Goal: Transaction & Acquisition: Purchase product/service

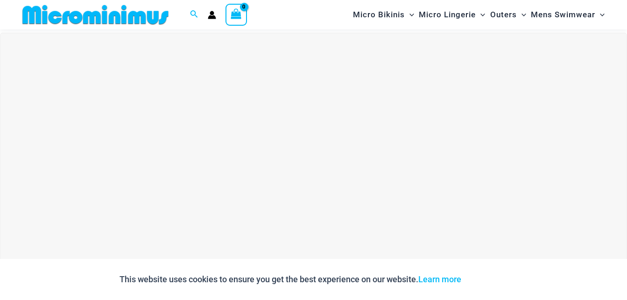
scroll to position [646, 0]
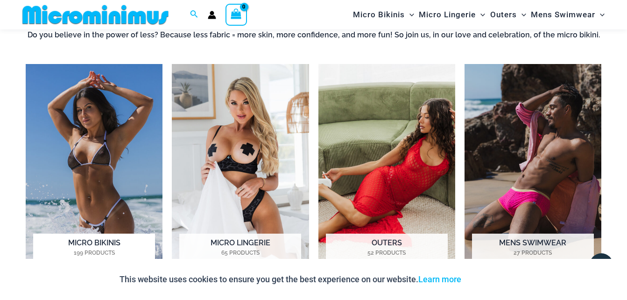
click at [92, 192] on img "Visit product category Micro Bikinis" at bounding box center [94, 170] width 137 height 212
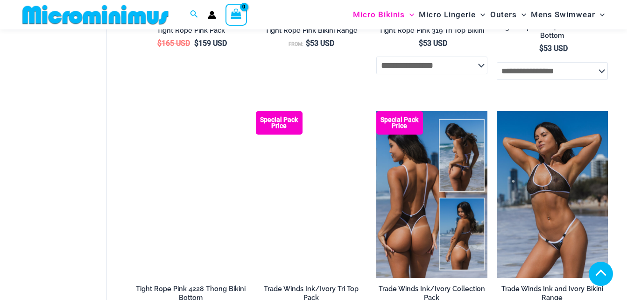
scroll to position [1018, 0]
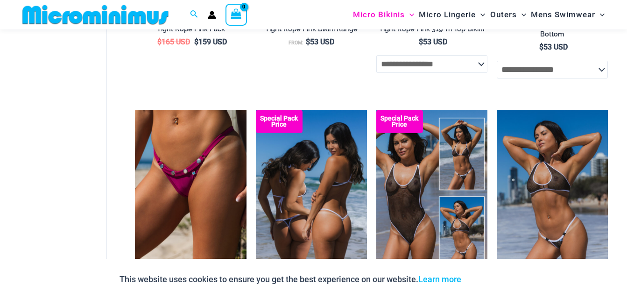
click at [321, 210] on img at bounding box center [311, 193] width 111 height 167
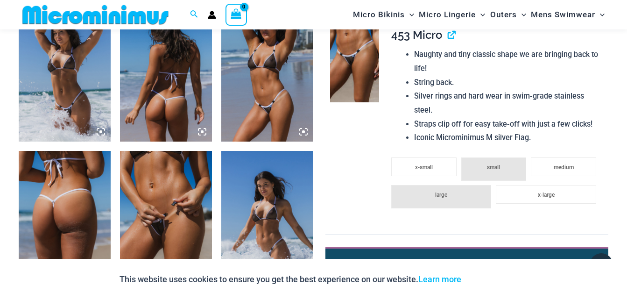
scroll to position [832, 0]
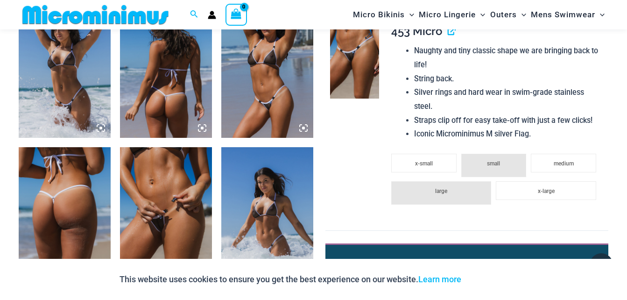
click at [364, 64] on img at bounding box center [354, 62] width 49 height 74
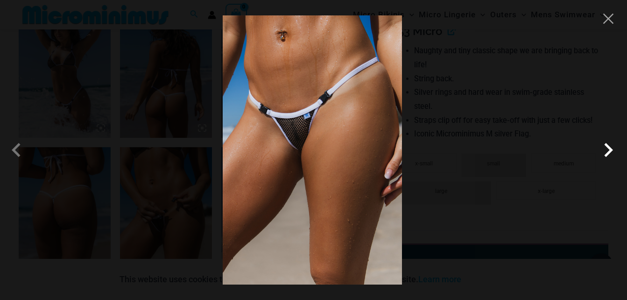
click at [610, 148] on span at bounding box center [608, 150] width 28 height 28
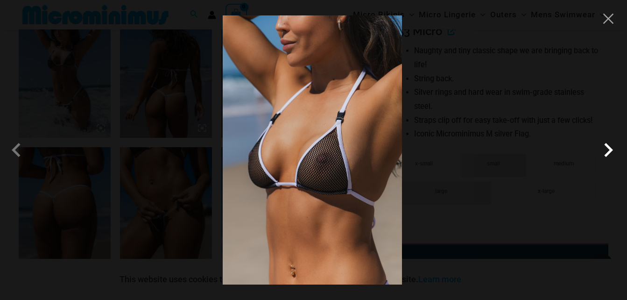
click at [608, 150] on span at bounding box center [608, 150] width 28 height 28
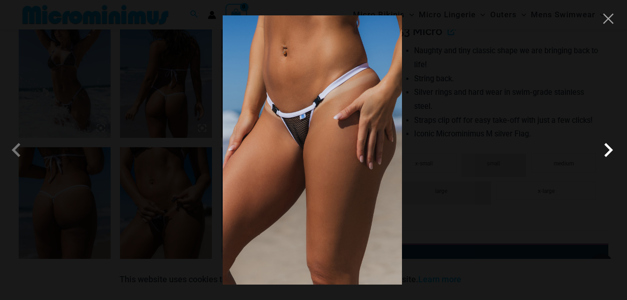
click at [614, 149] on span at bounding box center [608, 150] width 28 height 28
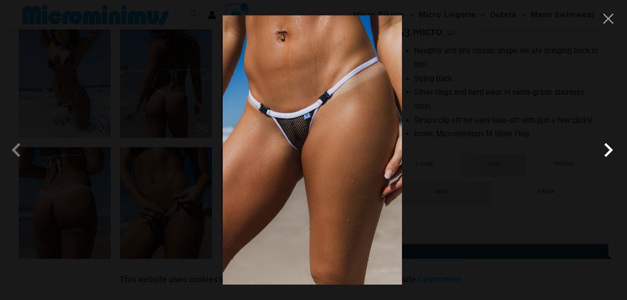
click at [617, 147] on span at bounding box center [608, 150] width 28 height 28
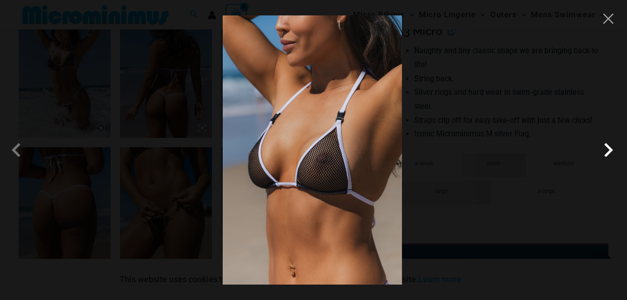
click at [619, 146] on span at bounding box center [608, 150] width 28 height 28
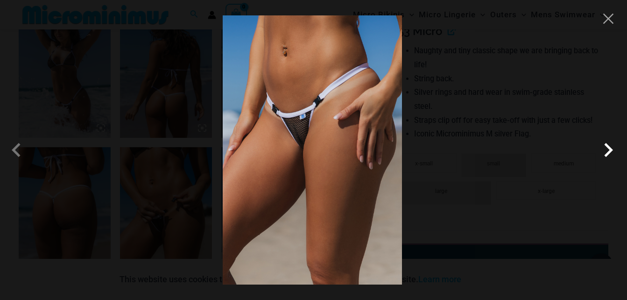
drag, startPoint x: 612, startPoint y: 148, endPoint x: 612, endPoint y: 140, distance: 7.9
click at [612, 142] on span at bounding box center [608, 150] width 28 height 28
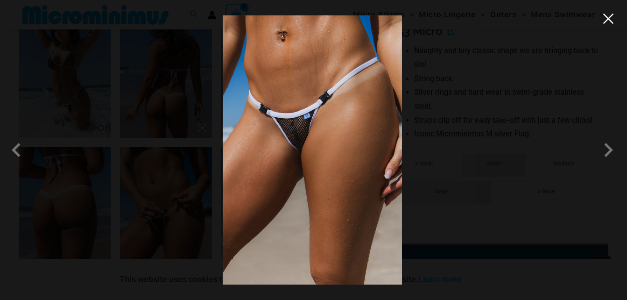
click at [609, 23] on button "Close" at bounding box center [608, 19] width 14 height 14
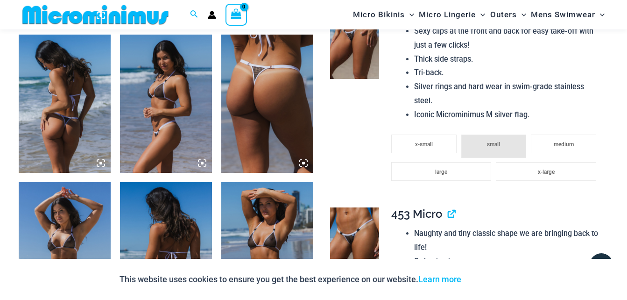
scroll to position [505, 0]
